Goal: Check status: Check status

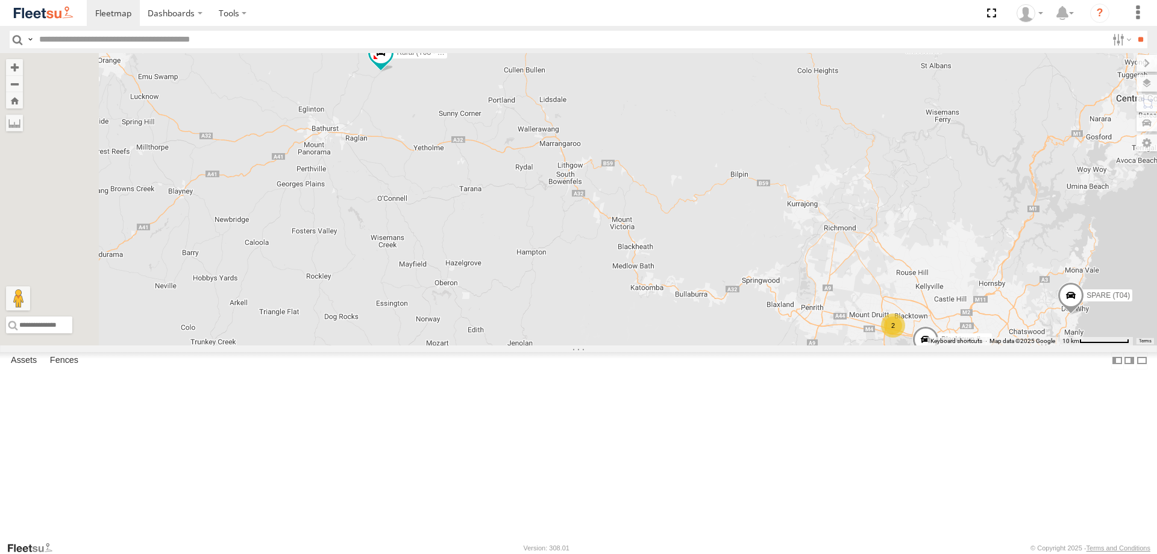
drag, startPoint x: 408, startPoint y: 161, endPoint x: 555, endPoint y: 200, distance: 151.5
click at [556, 201] on div "2 Rural (T08 - Matt) Blacktown #2 (T05 - [PERSON_NAME]) Revesby (T07 - [PERSON_…" at bounding box center [578, 199] width 1157 height 292
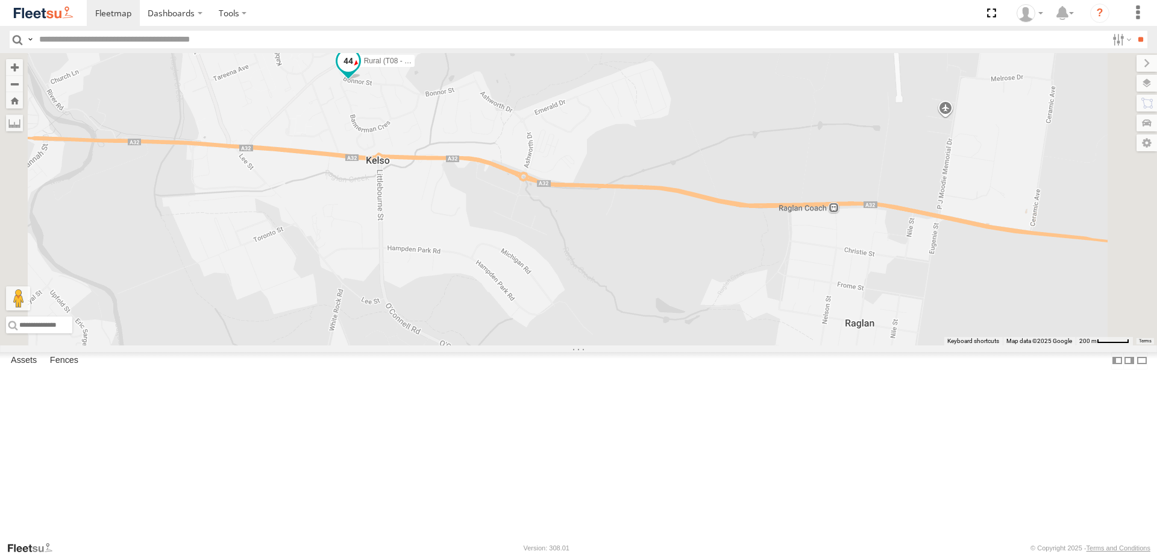
click at [359, 71] on span at bounding box center [348, 60] width 22 height 22
click at [446, 70] on div at bounding box center [348, 61] width 195 height 18
click at [334, 66] on label at bounding box center [321, 61] width 23 height 8
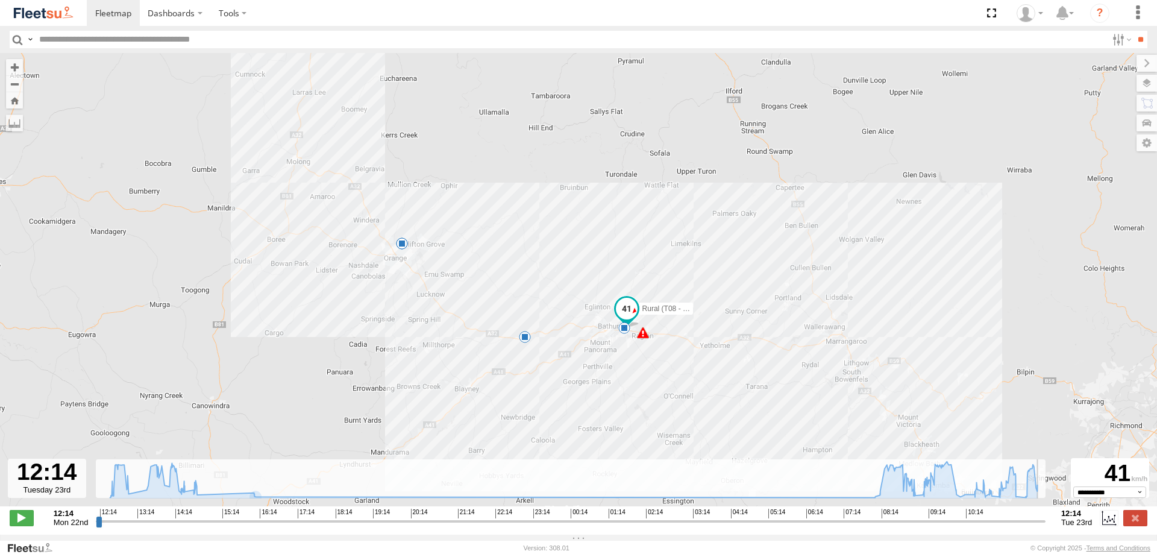
drag, startPoint x: 100, startPoint y: 530, endPoint x: 1052, endPoint y: 503, distance: 952.2
click at [1045, 515] on input "range" at bounding box center [570, 520] width 949 height 11
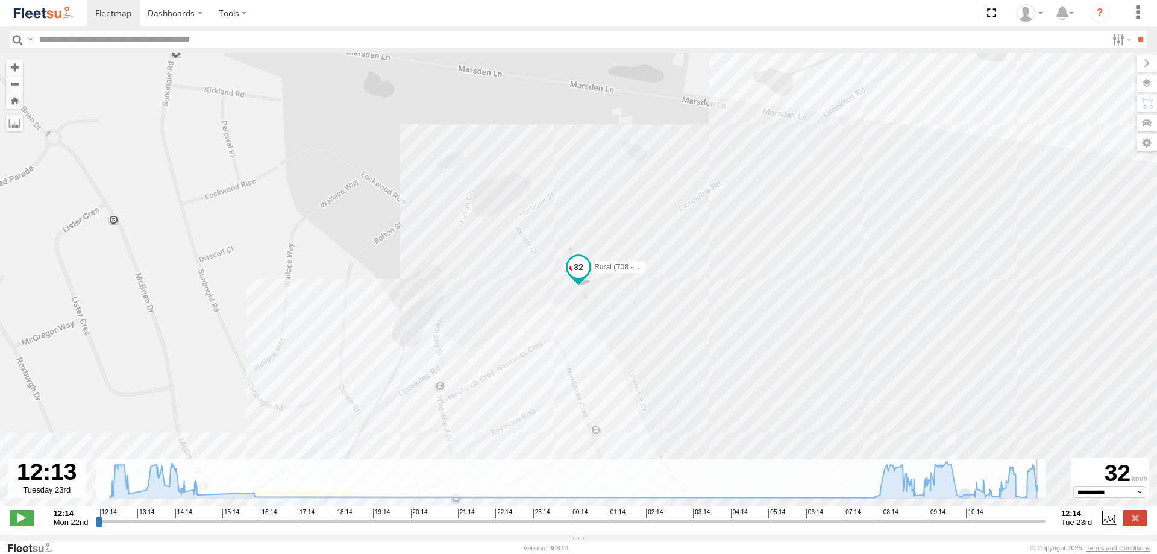
type input "**********"
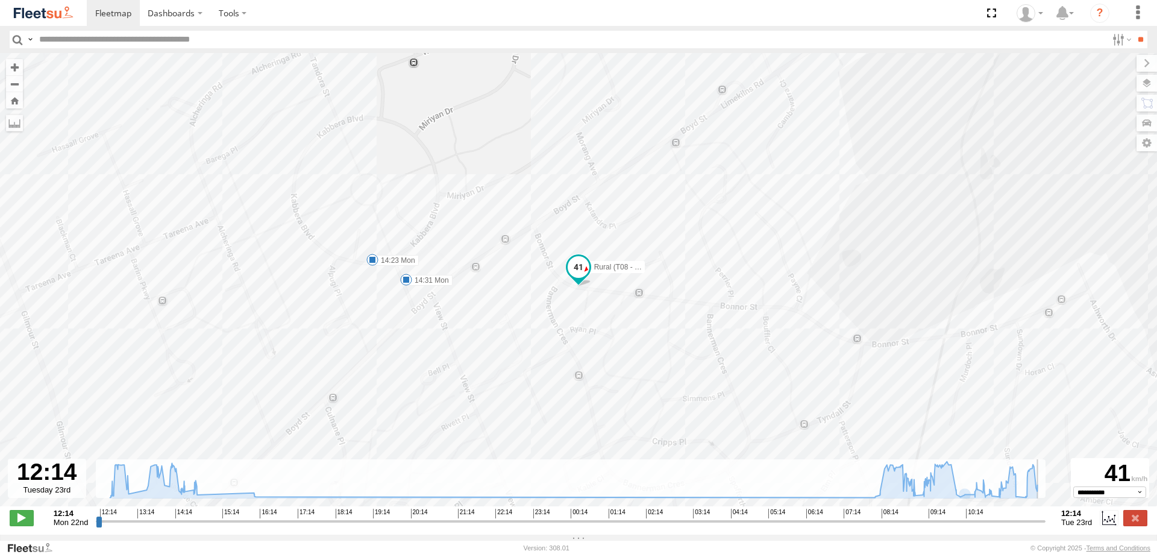
drag, startPoint x: 1041, startPoint y: 526, endPoint x: 1054, endPoint y: 517, distance: 15.2
click at [1045, 520] on input "range" at bounding box center [570, 520] width 949 height 11
